Goal: Use online tool/utility: Use online tool/utility

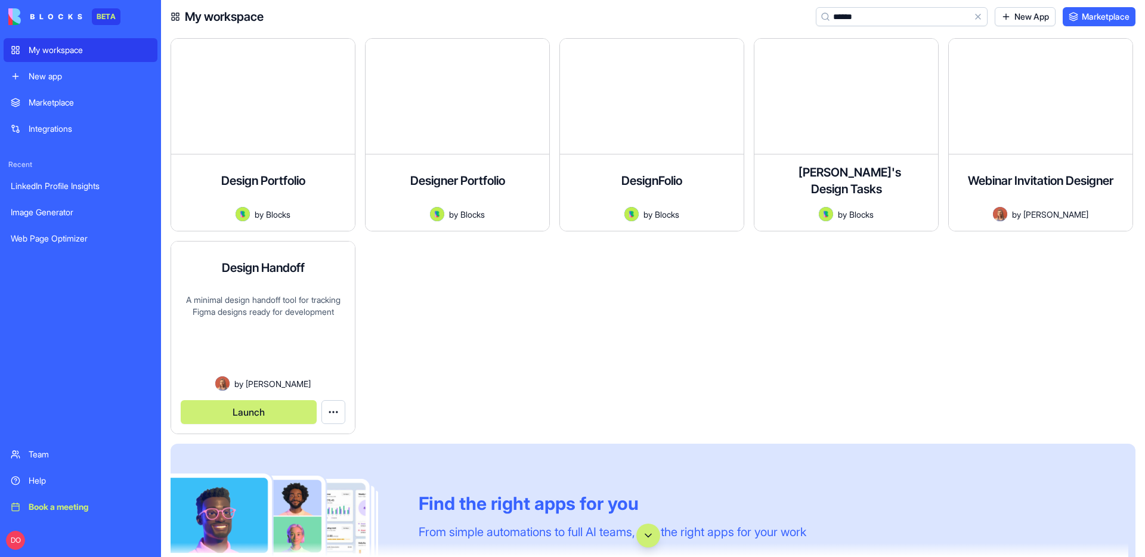
type input "******"
click at [247, 411] on button "Launch" at bounding box center [249, 412] width 136 height 24
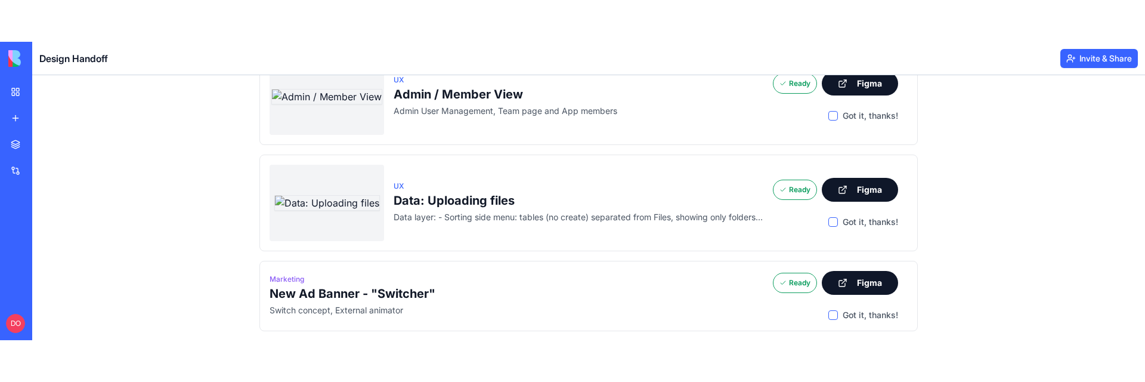
scroll to position [201, 0]
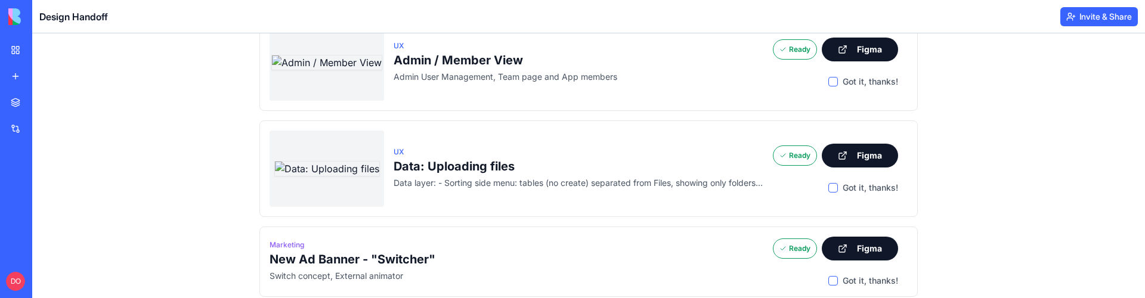
click at [44, 51] on div "My workspace" at bounding box center [37, 50] width 16 height 12
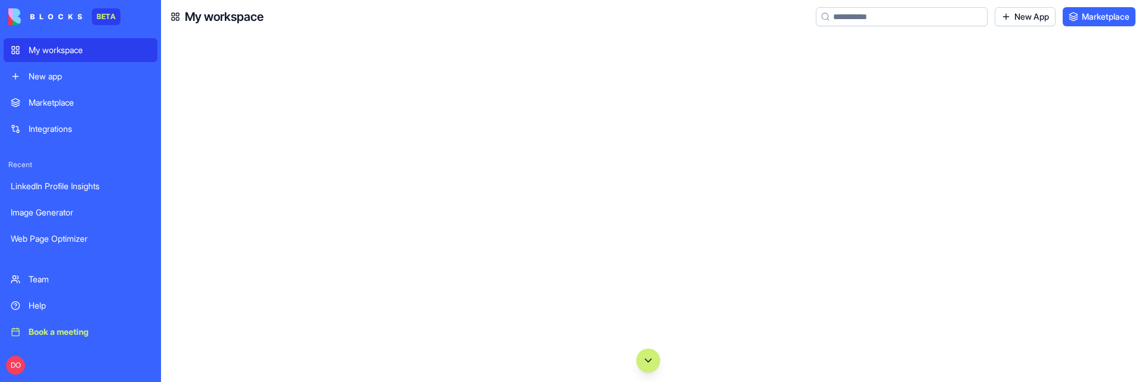
scroll to position [2621, 0]
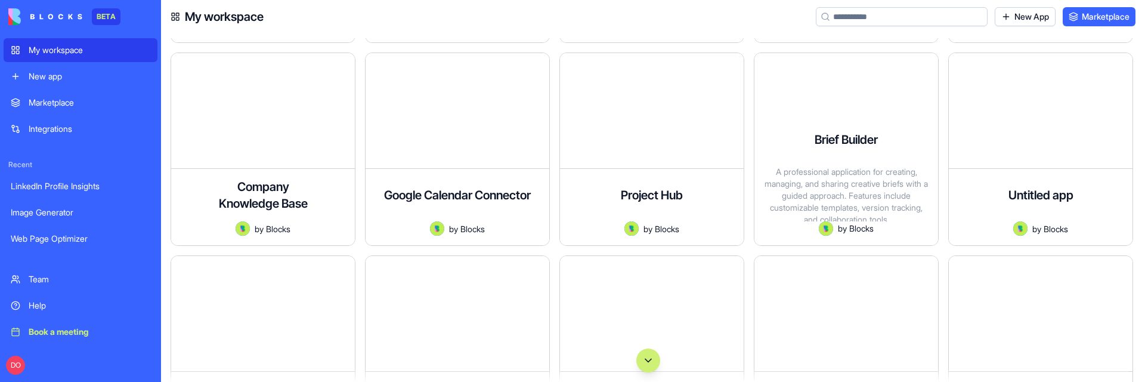
click at [861, 20] on input at bounding box center [902, 16] width 172 height 19
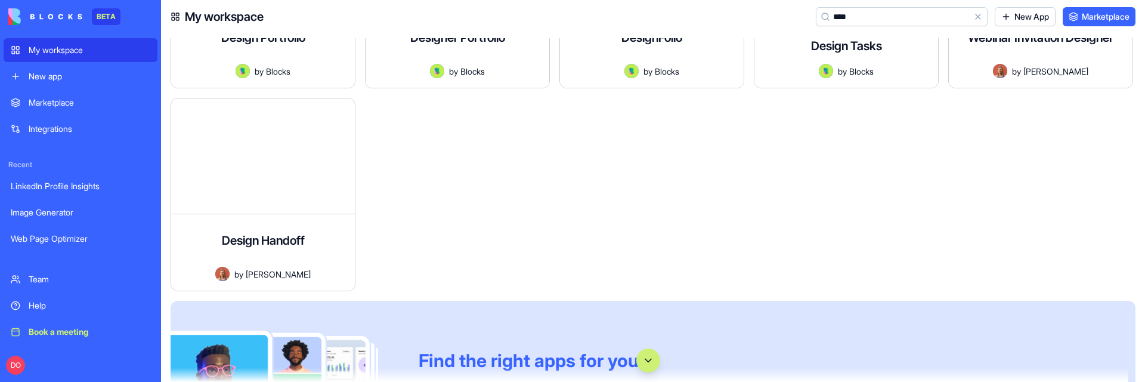
scroll to position [120, 0]
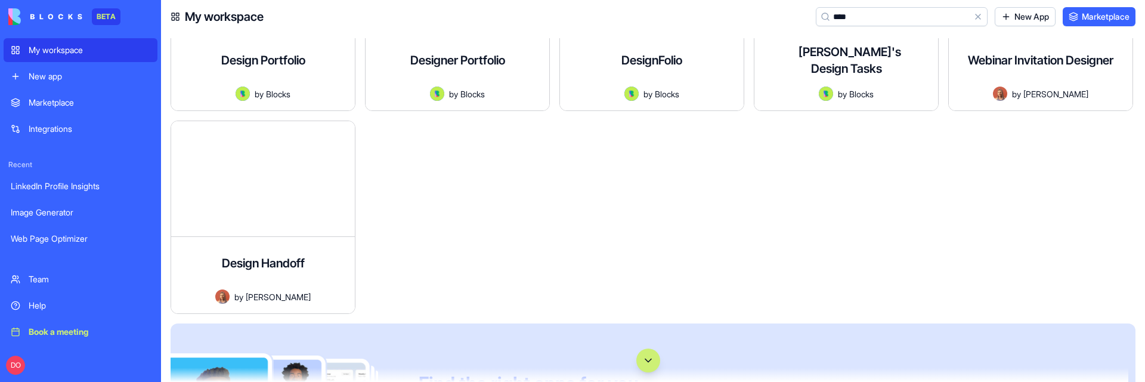
type input "****"
click at [470, 262] on div at bounding box center [462, 221] width 194 height 203
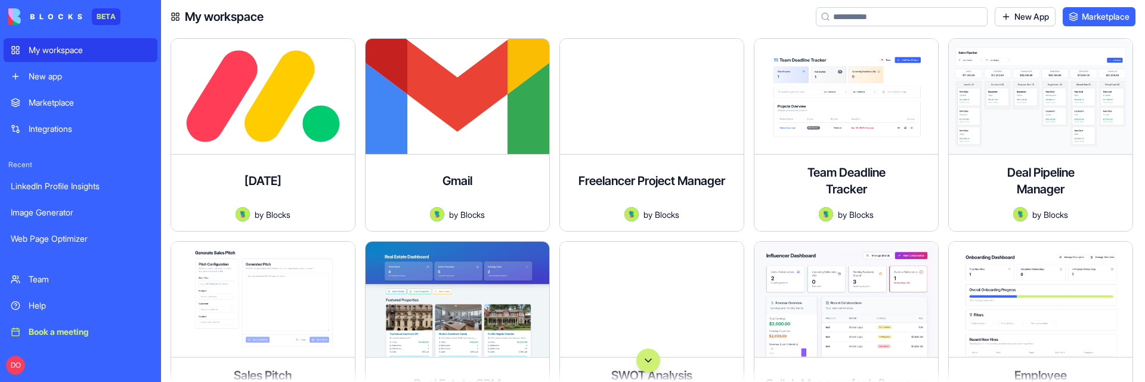
click at [872, 18] on input at bounding box center [902, 16] width 172 height 19
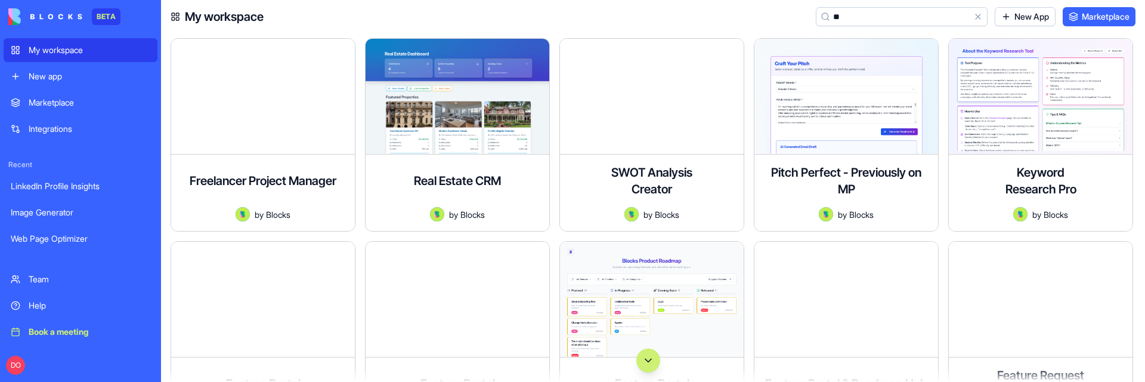
type input "*"
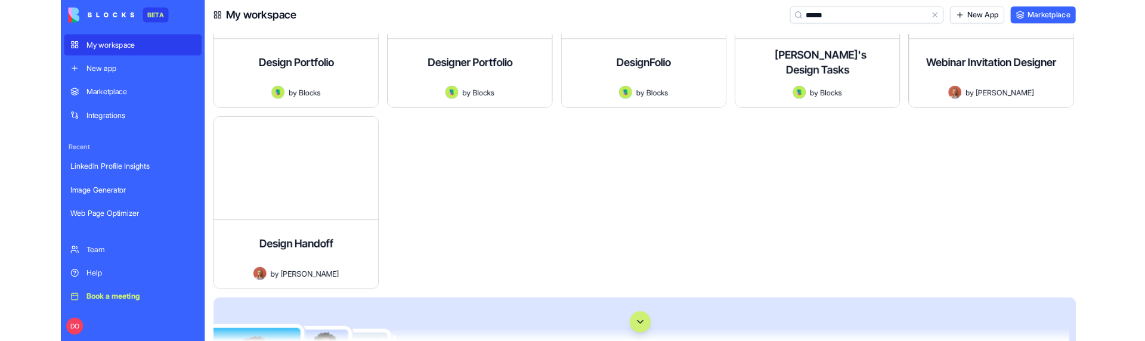
scroll to position [119, 0]
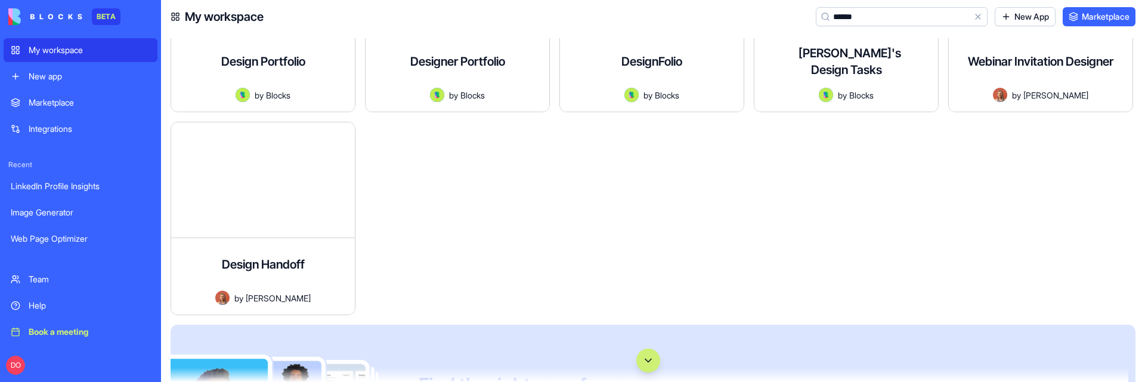
type input "******"
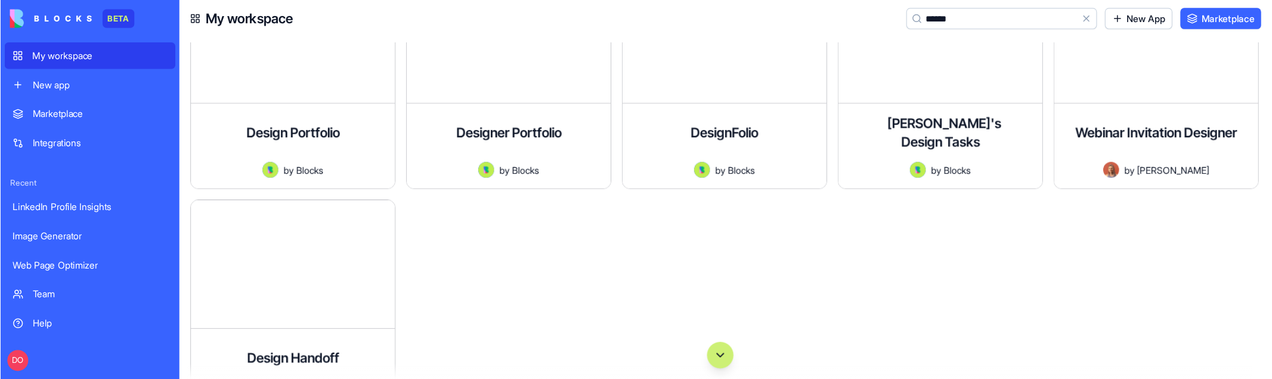
scroll to position [62, 0]
click at [685, 249] on div at bounding box center [656, 280] width 194 height 203
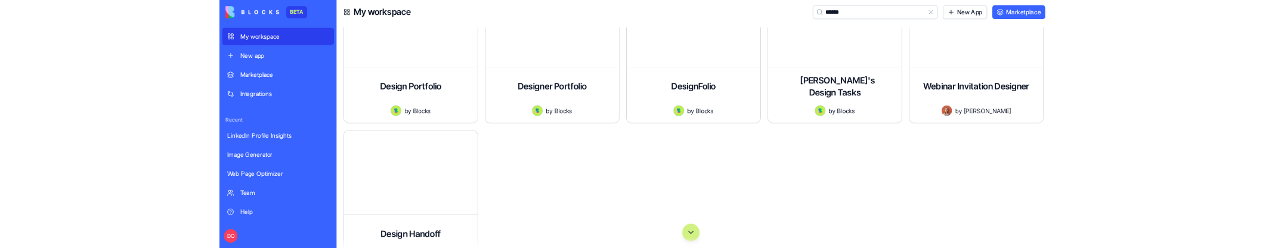
scroll to position [0, 0]
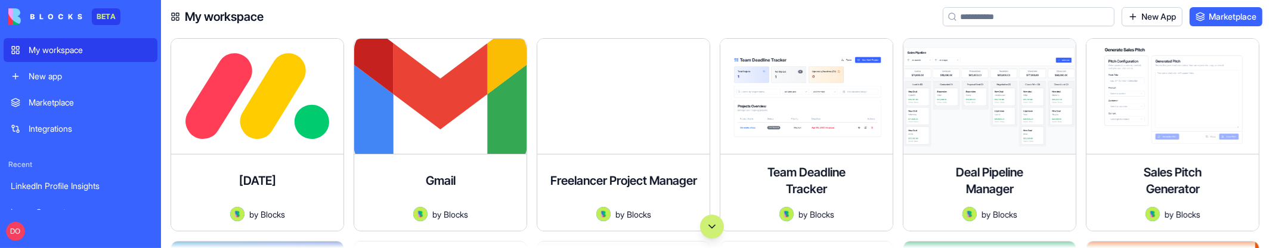
click at [988, 19] on input at bounding box center [1029, 16] width 172 height 19
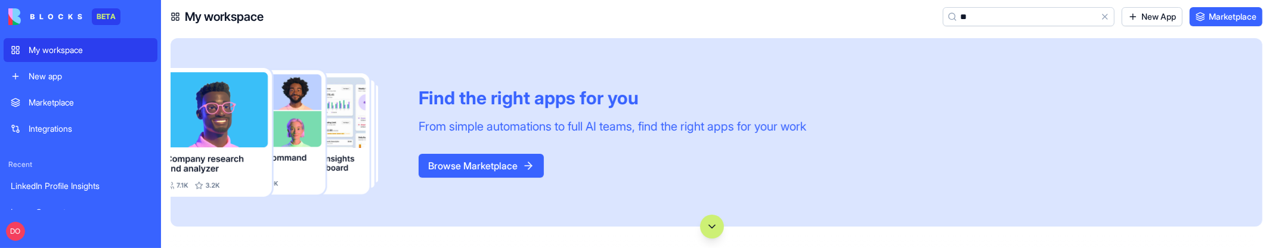
type input "*"
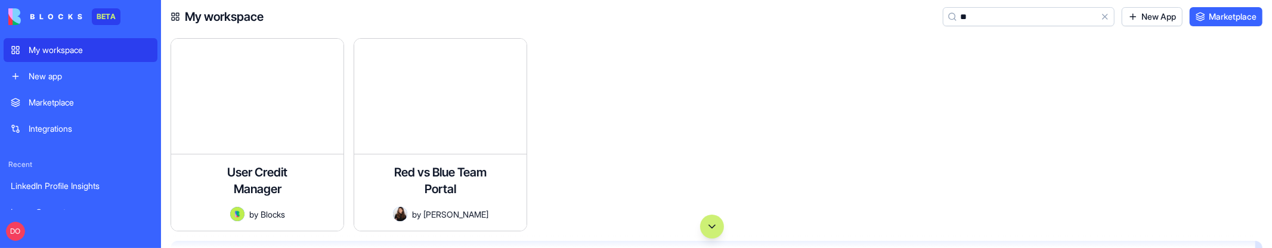
type input "*"
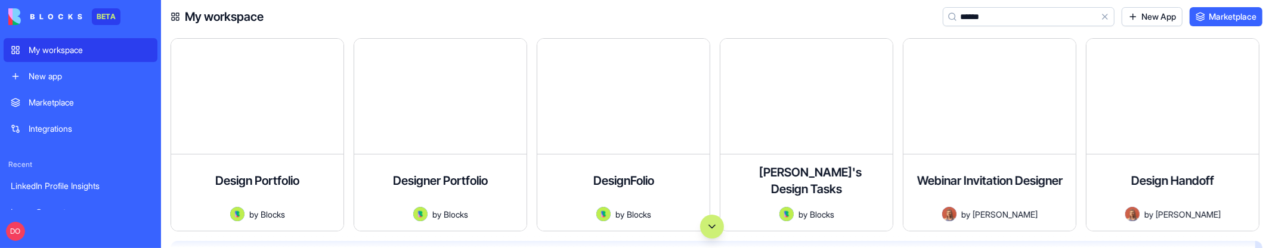
type input "******"
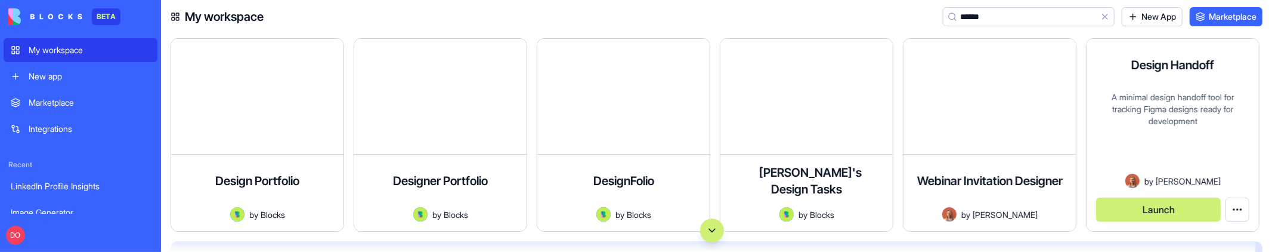
click at [1169, 207] on button "Launch" at bounding box center [1158, 209] width 125 height 24
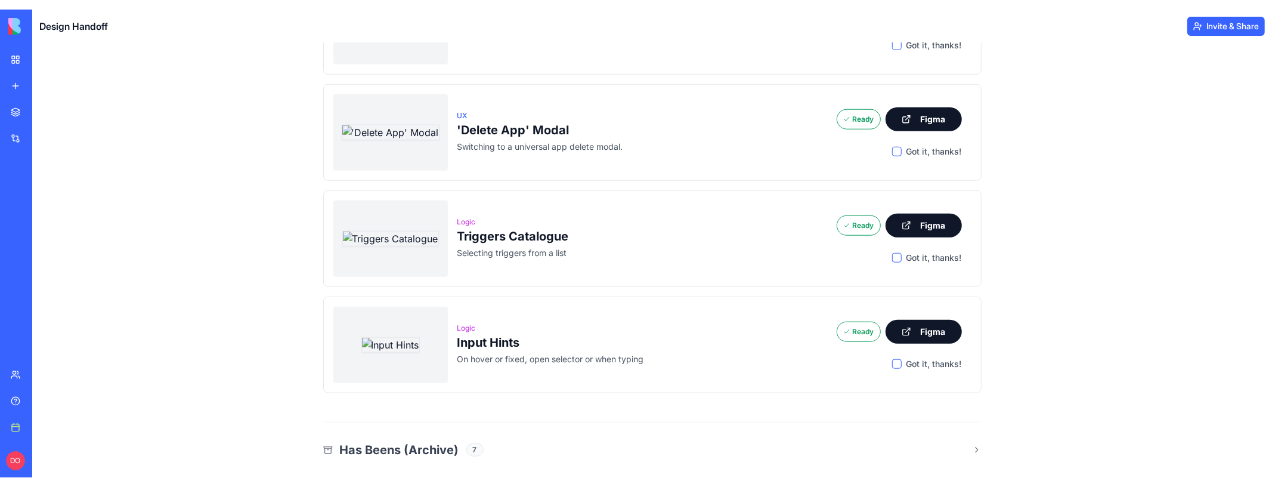
scroll to position [945, 0]
